Goal: Task Accomplishment & Management: Manage account settings

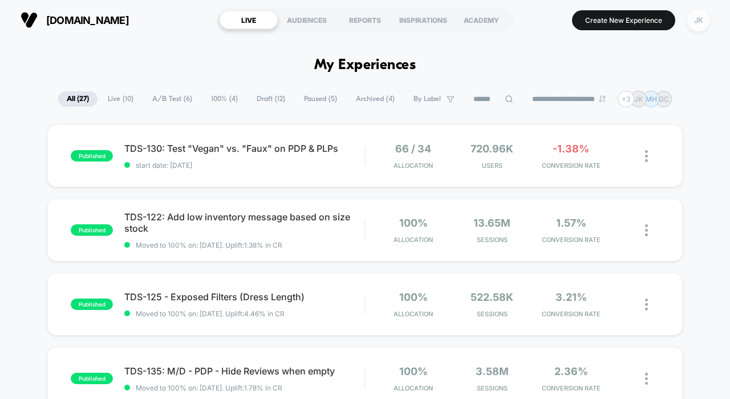
click at [697, 22] on div "JK" at bounding box center [698, 20] width 22 height 22
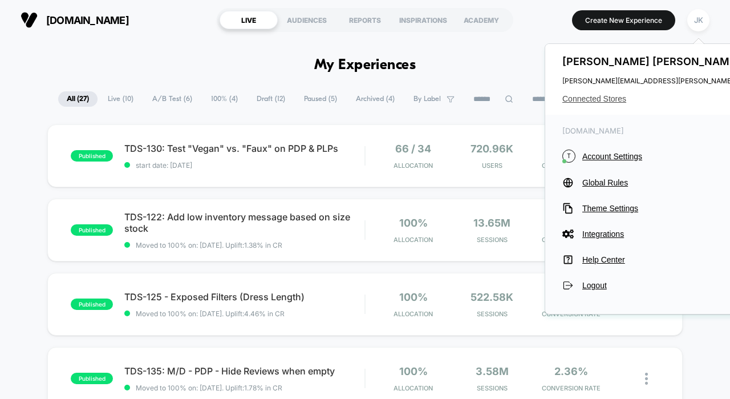
click at [594, 99] on span "Connected Stores" at bounding box center [675, 98] width 226 height 9
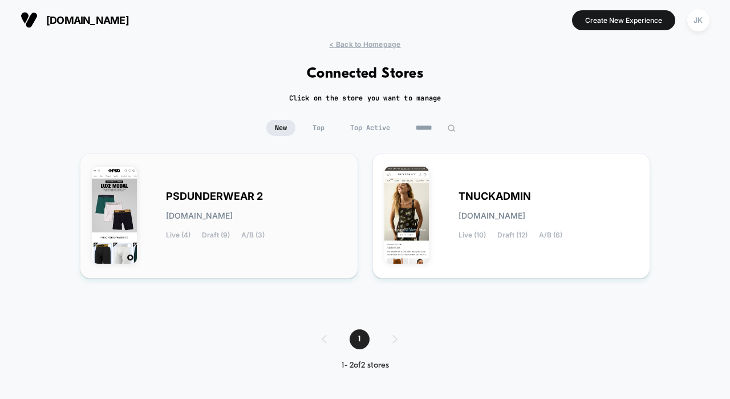
click at [303, 229] on div "PSDUNDERWEAR 2 [DOMAIN_NAME] Live (4) Draft (9) A/B (3)" at bounding box center [256, 215] width 180 height 47
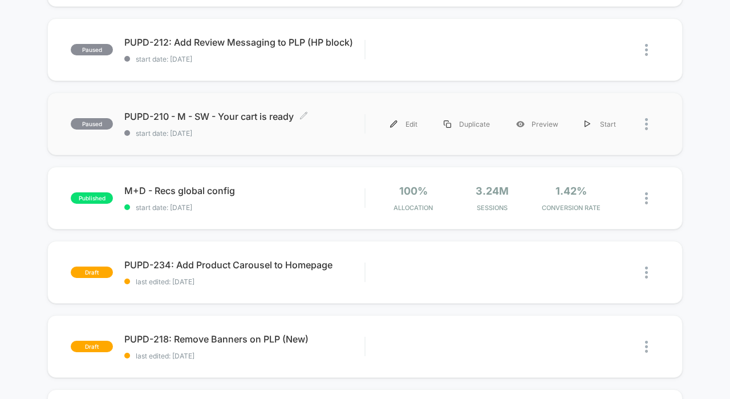
scroll to position [349, 0]
